Goal: Task Accomplishment & Management: Manage account settings

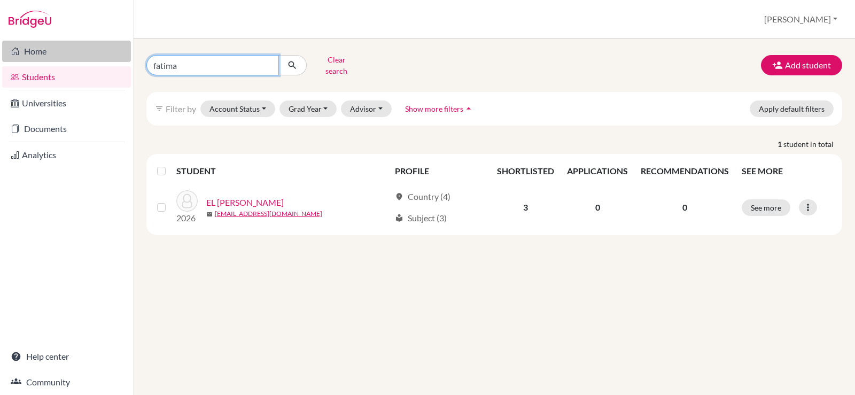
drag, startPoint x: 223, startPoint y: 67, endPoint x: 104, endPoint y: 46, distance: 120.8
click at [104, 46] on div "Home Students Universities Documents Analytics Help center Community Students o…" at bounding box center [427, 197] width 855 height 395
type input "lily"
click button "submit" at bounding box center [292, 65] width 28 height 20
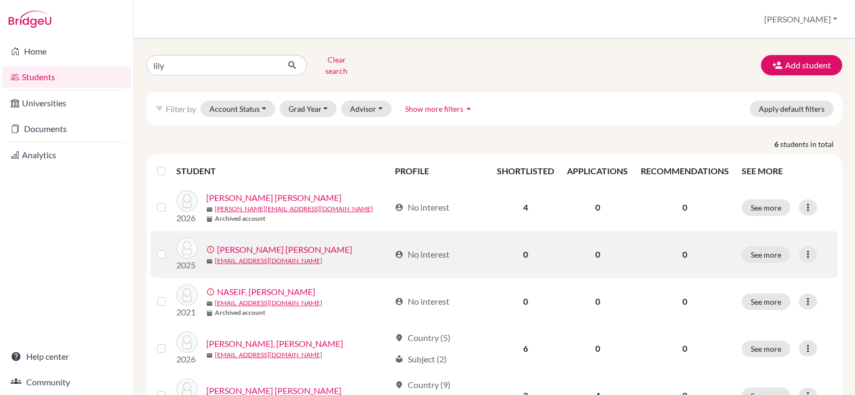
scroll to position [53, 0]
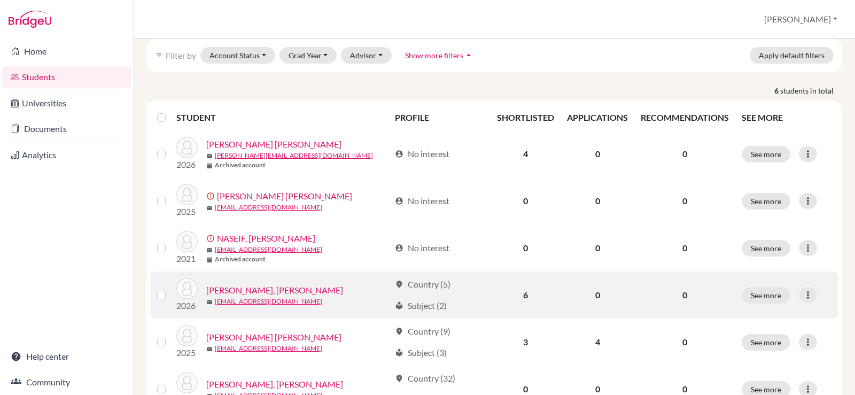
click at [254, 284] on link "RASHAD, Lily Ahmed" at bounding box center [274, 290] width 137 height 13
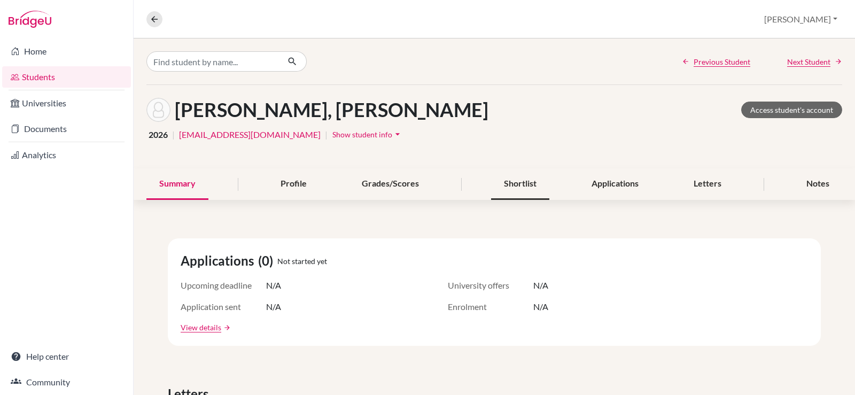
click at [518, 179] on div "Shortlist" at bounding box center [520, 184] width 58 height 32
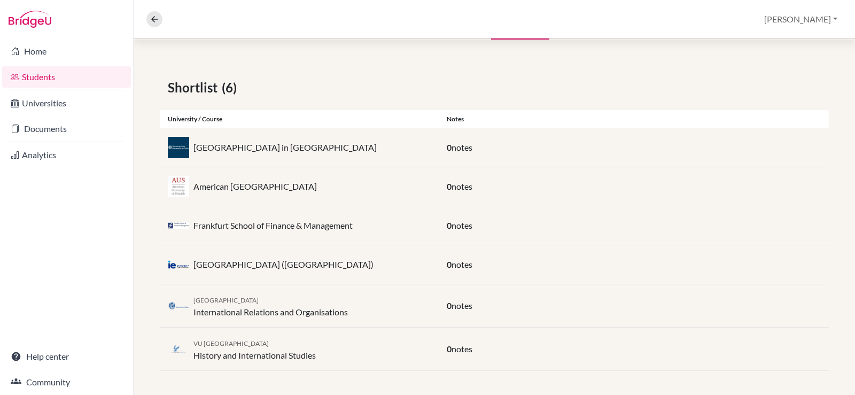
scroll to position [162, 0]
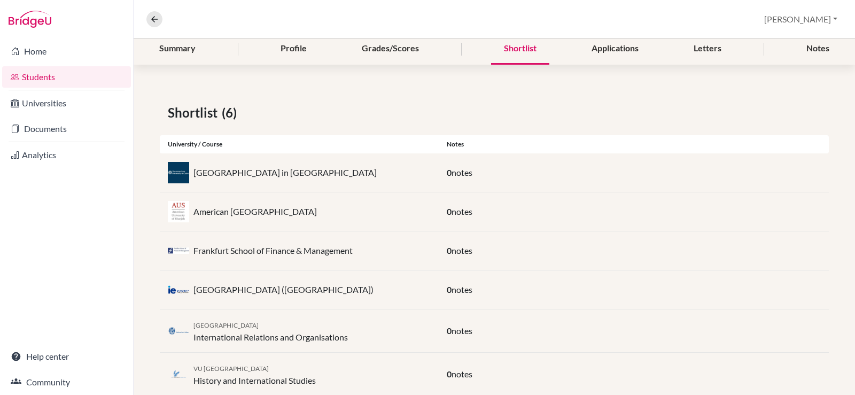
scroll to position [162, 0]
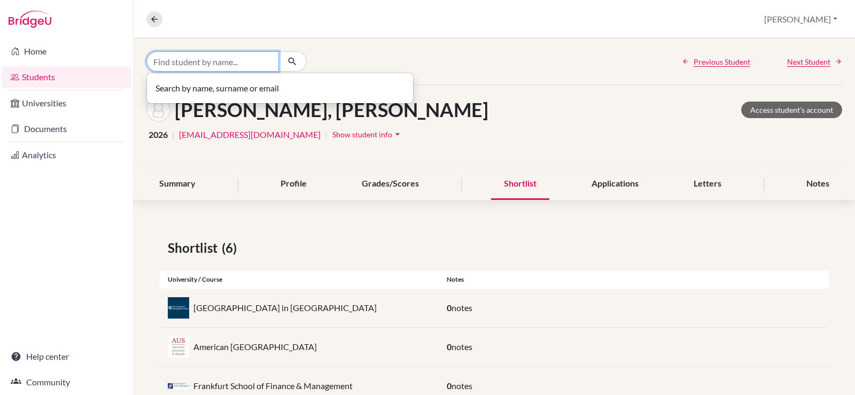
click at [195, 63] on input "Find student by name..." at bounding box center [212, 61] width 132 height 20
type input "michael"
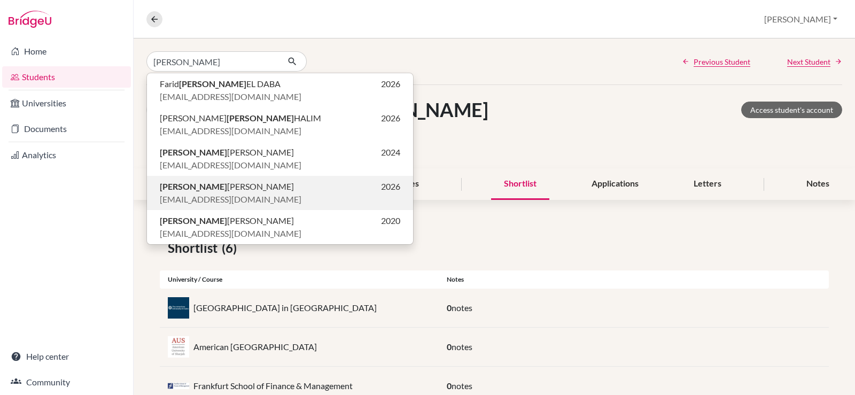
click at [194, 192] on span "Michael Peter FAYEZ" at bounding box center [227, 186] width 134 height 13
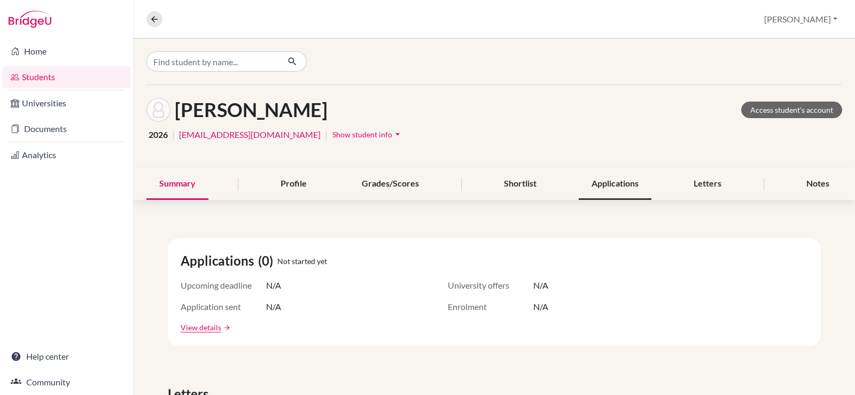
click at [634, 183] on div "Applications" at bounding box center [615, 184] width 73 height 32
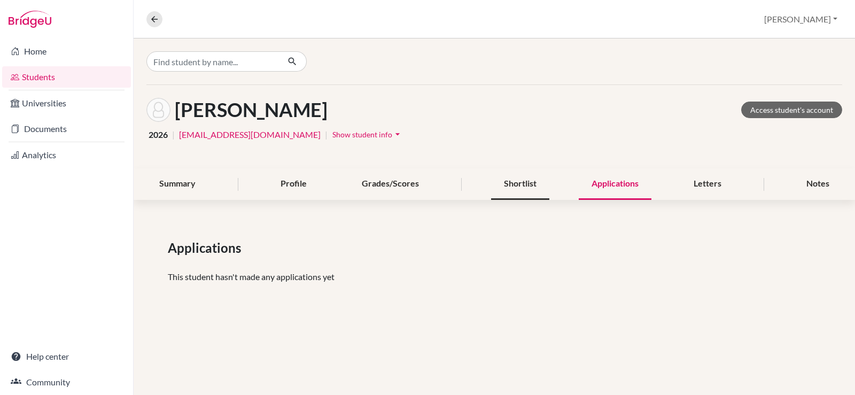
click at [536, 182] on div "Shortlist" at bounding box center [520, 184] width 58 height 32
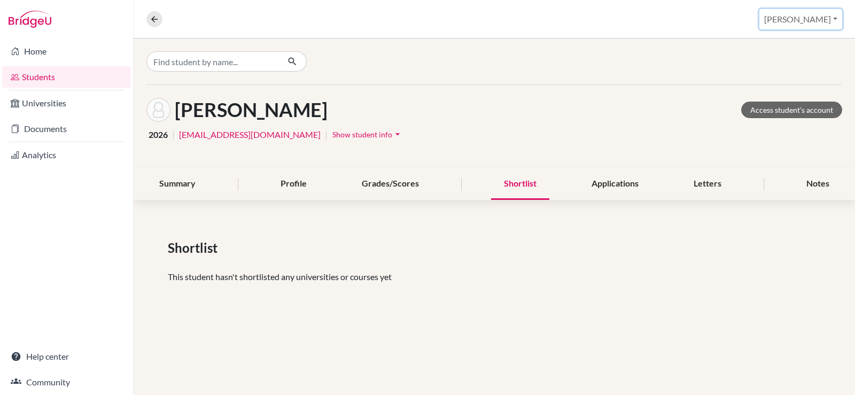
click at [831, 21] on button "[PERSON_NAME]" at bounding box center [800, 19] width 83 height 20
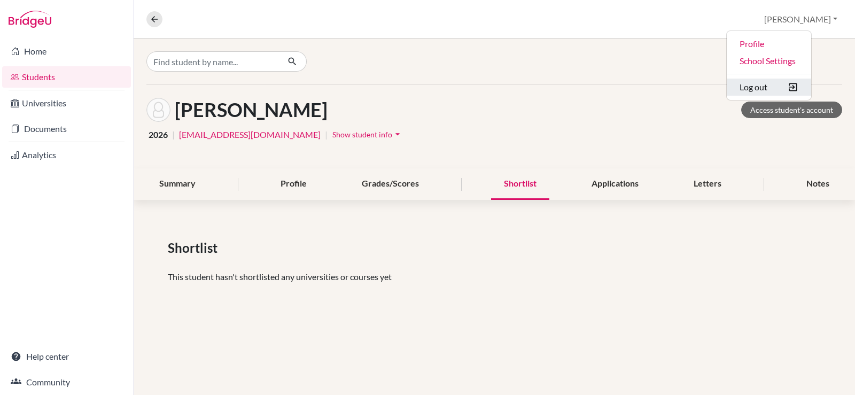
click at [789, 88] on button "Log out" at bounding box center [768, 87] width 84 height 17
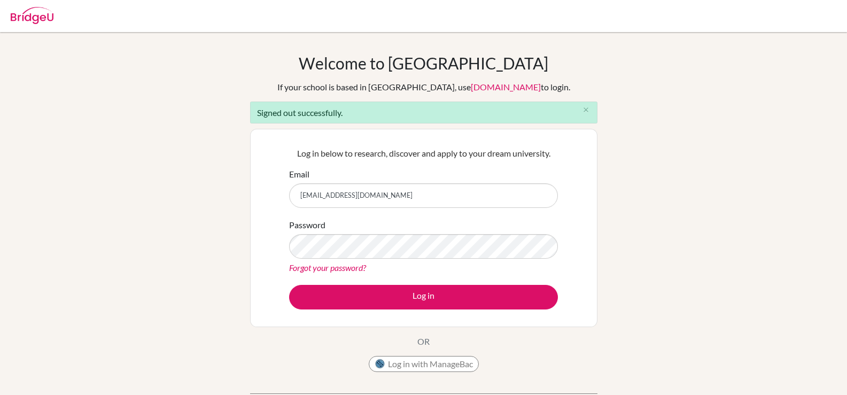
type input "[EMAIL_ADDRESS][DOMAIN_NAME]"
click at [289, 285] on button "Log in" at bounding box center [423, 297] width 269 height 25
click at [370, 201] on input "celsan" at bounding box center [423, 195] width 269 height 25
type input "c"
type input "[EMAIL_ADDRESS][DOMAIN_NAME]"
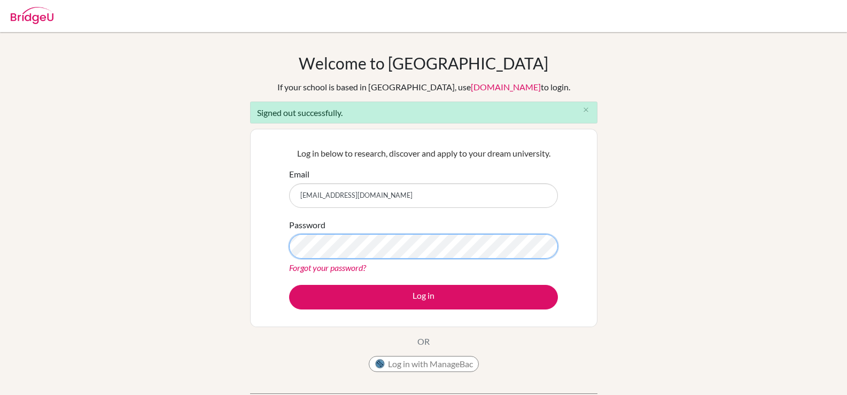
click at [289, 285] on button "Log in" at bounding box center [423, 297] width 269 height 25
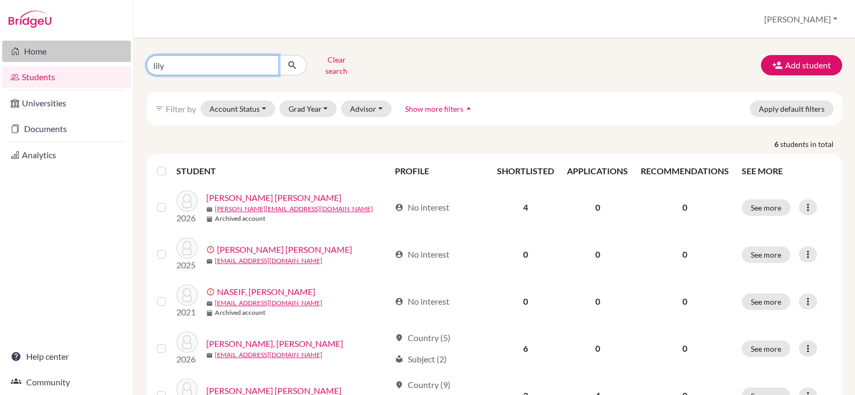
drag, startPoint x: 251, startPoint y: 66, endPoint x: 90, endPoint y: 41, distance: 162.2
click at [90, 41] on div "Home Students Universities Documents Analytics Help center Community Students o…" at bounding box center [427, 197] width 855 height 395
type input "michael"
click button "submit" at bounding box center [292, 65] width 28 height 20
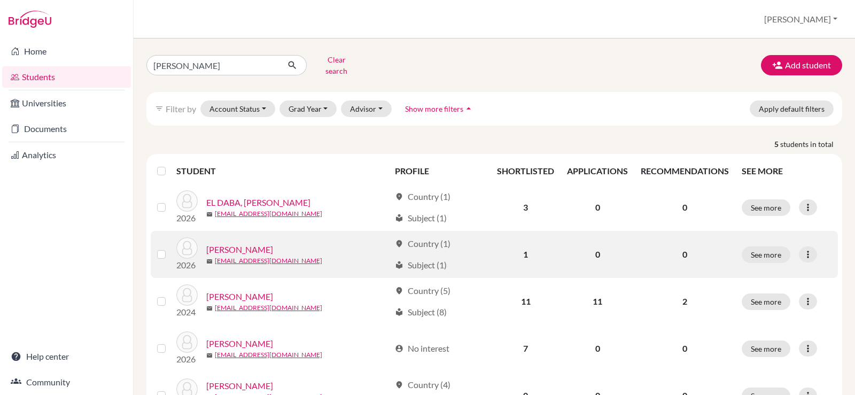
click at [262, 246] on link "FAYEZ, Michael Peter" at bounding box center [239, 249] width 67 height 13
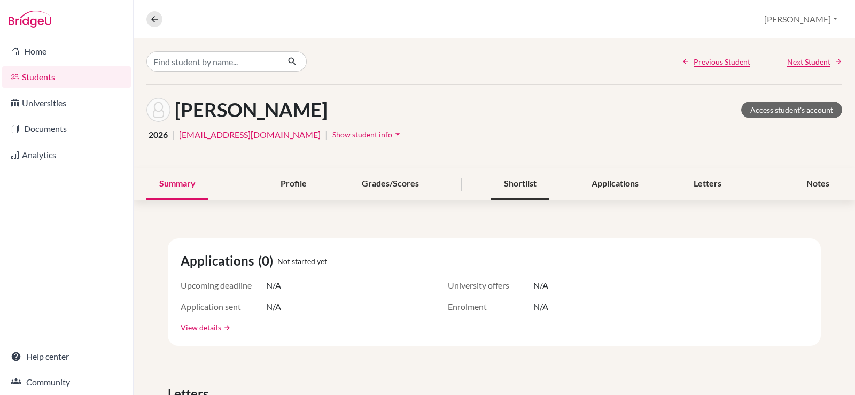
click at [529, 184] on div "Shortlist" at bounding box center [520, 184] width 58 height 32
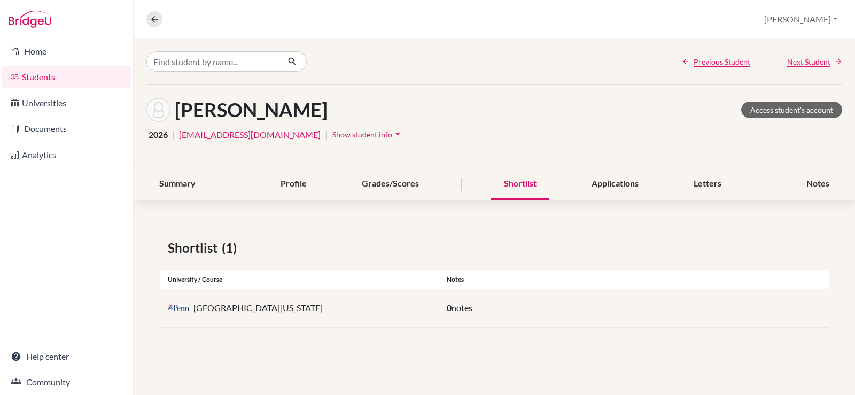
click at [530, 186] on div "Shortlist" at bounding box center [520, 184] width 58 height 32
click at [835, 19] on button "Christine" at bounding box center [800, 19] width 83 height 20
click at [790, 86] on button "Log out" at bounding box center [768, 87] width 84 height 17
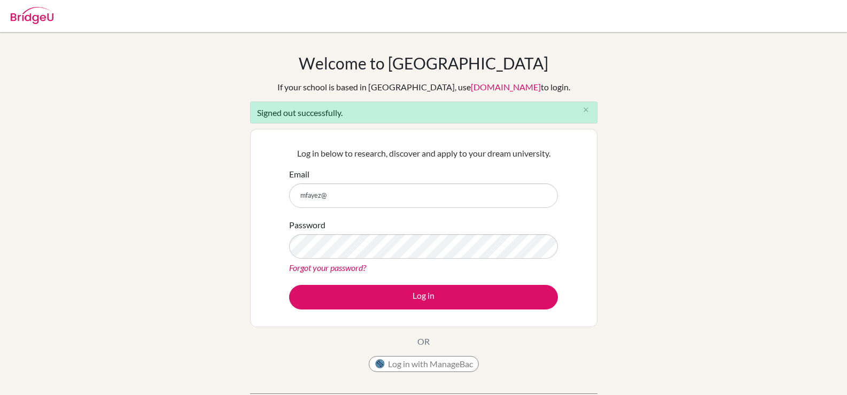
type input "[EMAIL_ADDRESS][DOMAIN_NAME]"
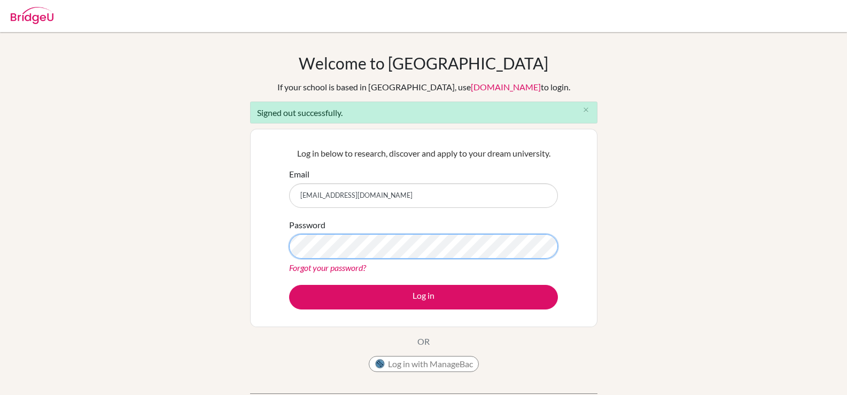
click at [289, 285] on button "Log in" at bounding box center [423, 297] width 269 height 25
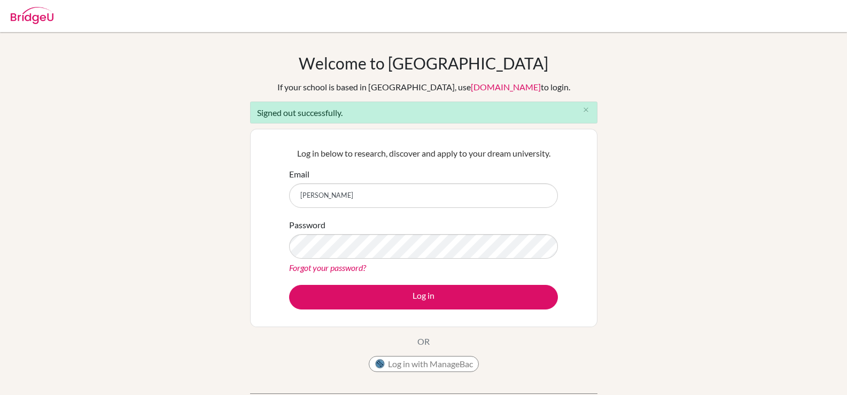
type input "[EMAIL_ADDRESS][DOMAIN_NAME]"
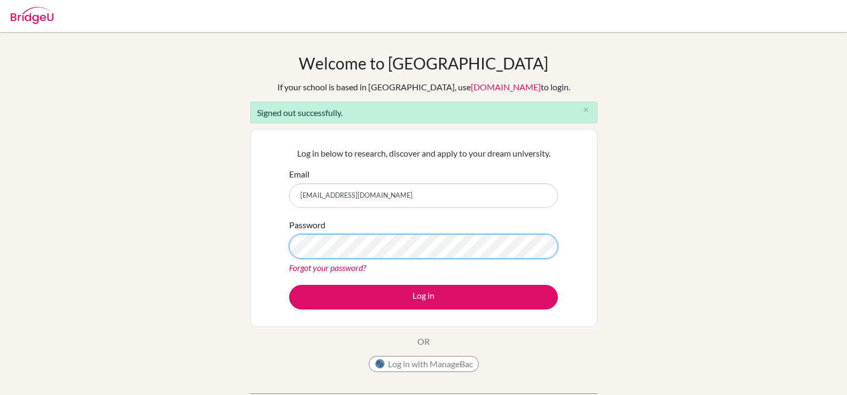
click at [289, 285] on button "Log in" at bounding box center [423, 297] width 269 height 25
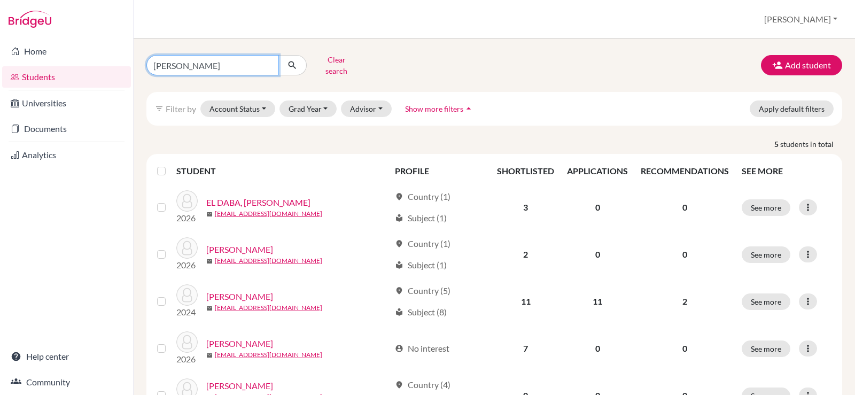
click at [248, 68] on input "[PERSON_NAME]" at bounding box center [212, 65] width 132 height 20
click button "submit" at bounding box center [292, 65] width 28 height 20
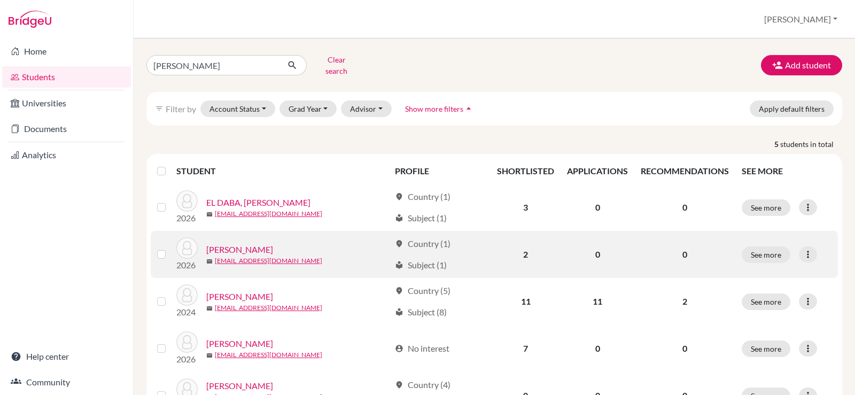
click at [269, 243] on link "[PERSON_NAME]" at bounding box center [239, 249] width 67 height 13
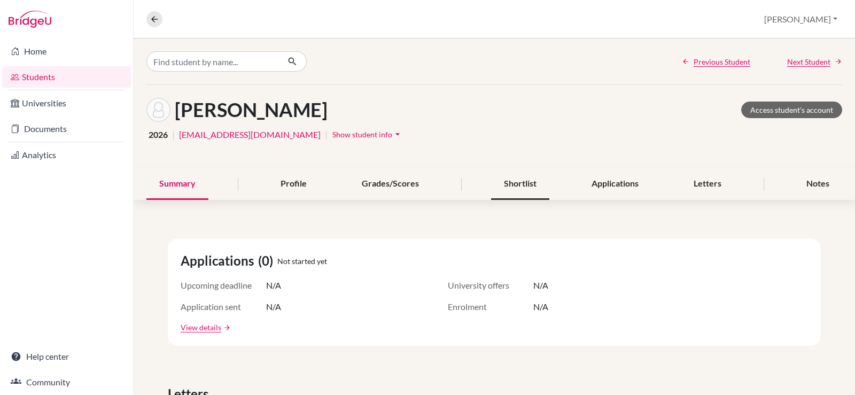
click at [506, 182] on div "Shortlist" at bounding box center [520, 184] width 58 height 32
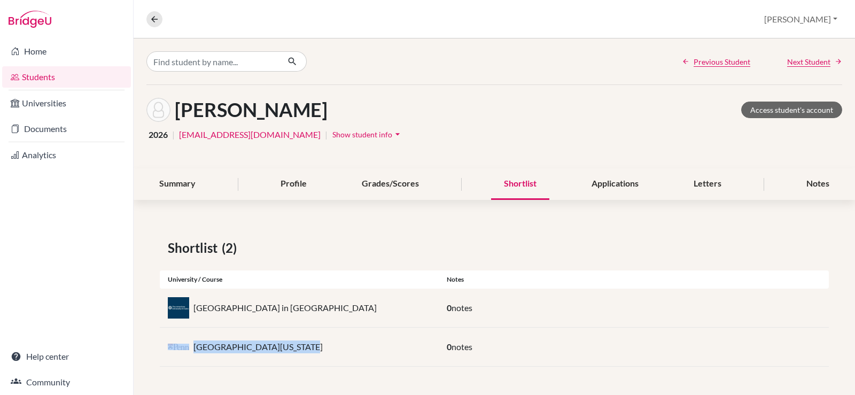
drag, startPoint x: 316, startPoint y: 355, endPoint x: 184, endPoint y: 348, distance: 132.7
click at [184, 348] on div "[GEOGRAPHIC_DATA][US_STATE]" at bounding box center [299, 346] width 279 height 21
copy div "[GEOGRAPHIC_DATA][US_STATE]"
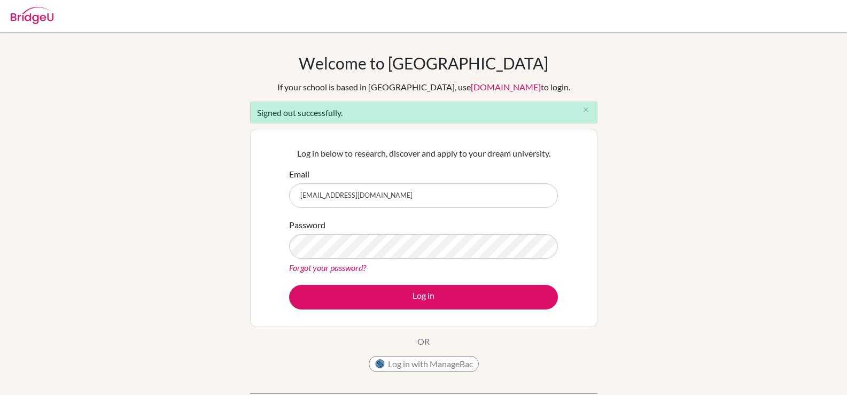
type input "[EMAIL_ADDRESS][DOMAIN_NAME]"
click at [289, 285] on button "Log in" at bounding box center [423, 297] width 269 height 25
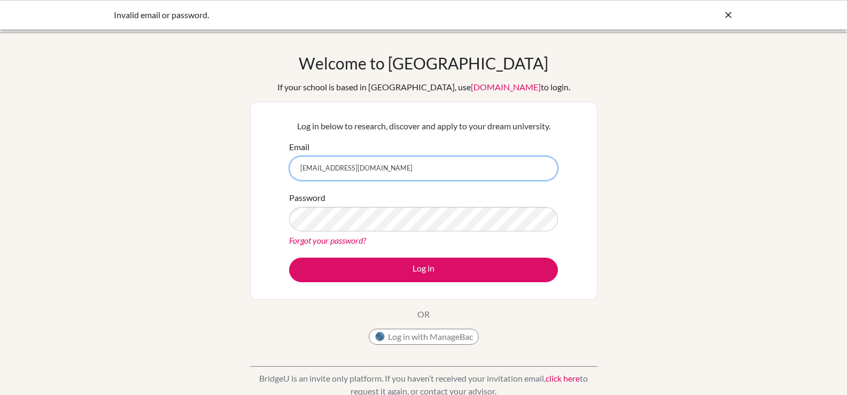
click at [340, 167] on input "[EMAIL_ADDRESS][DOMAIN_NAME]" at bounding box center [423, 168] width 269 height 25
click at [348, 166] on input "[EMAIL_ADDRESS][DOMAIN_NAME]" at bounding box center [423, 168] width 269 height 25
type input "[EMAIL_ADDRESS][DOMAIN_NAME]"
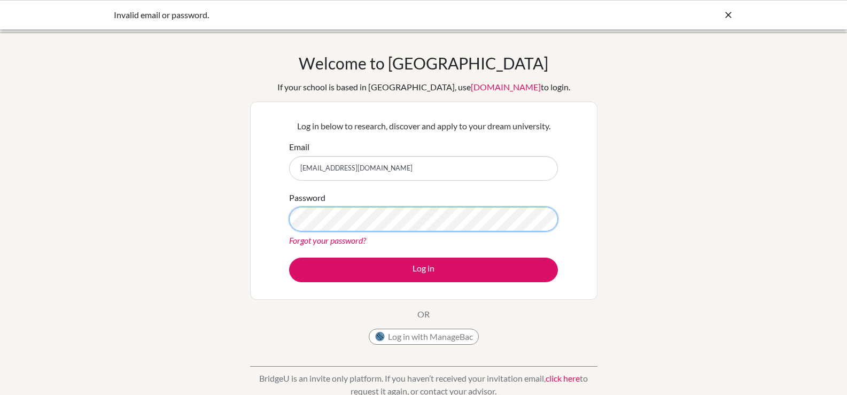
click at [266, 224] on div "Log in below to research, discover and apply to your dream university. Email [E…" at bounding box center [423, 200] width 347 height 198
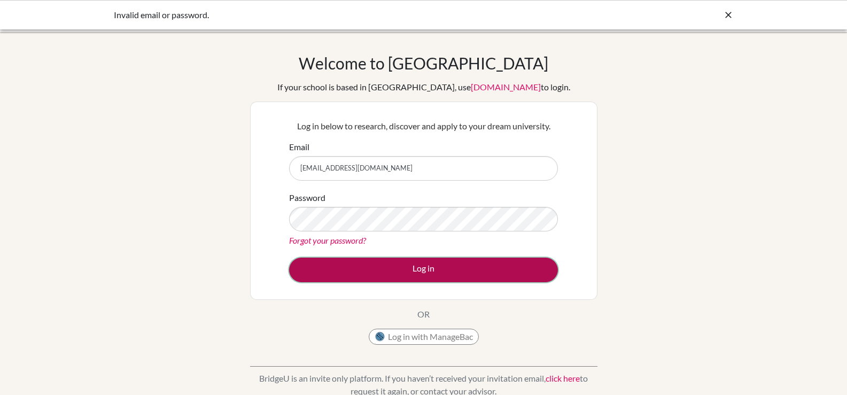
click at [362, 261] on button "Log in" at bounding box center [423, 269] width 269 height 25
